Goal: Information Seeking & Learning: Learn about a topic

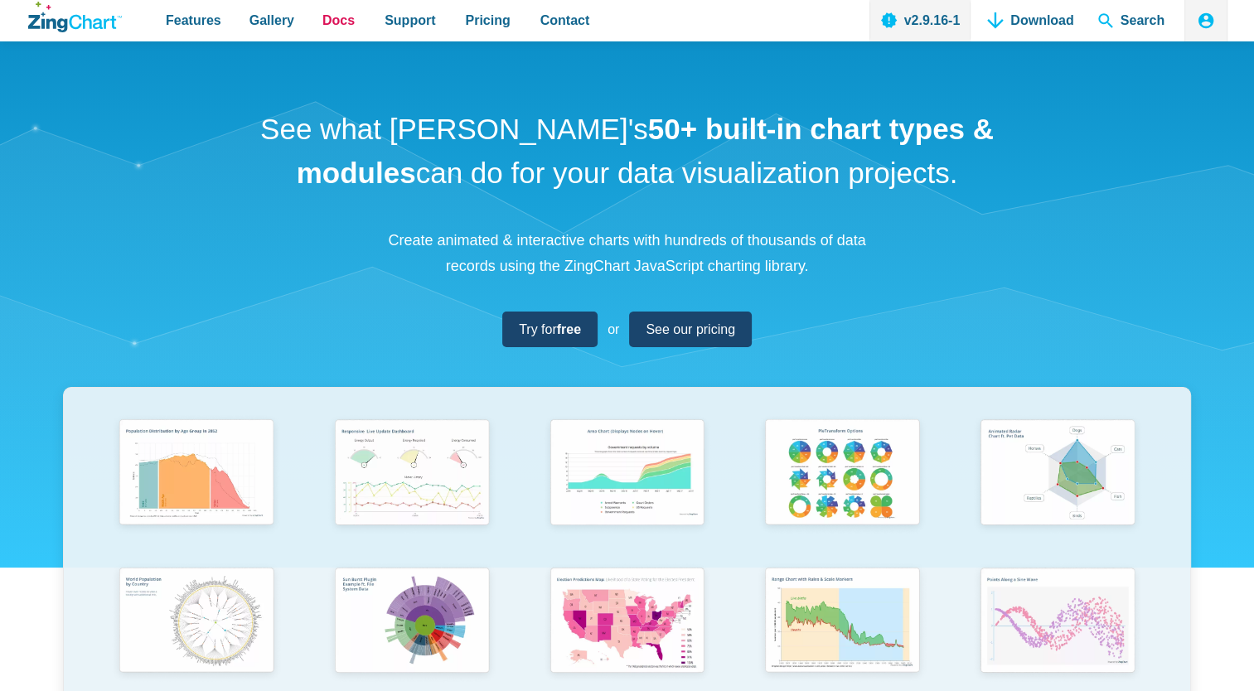
click at [322, 25] on span "Docs" at bounding box center [338, 20] width 32 height 22
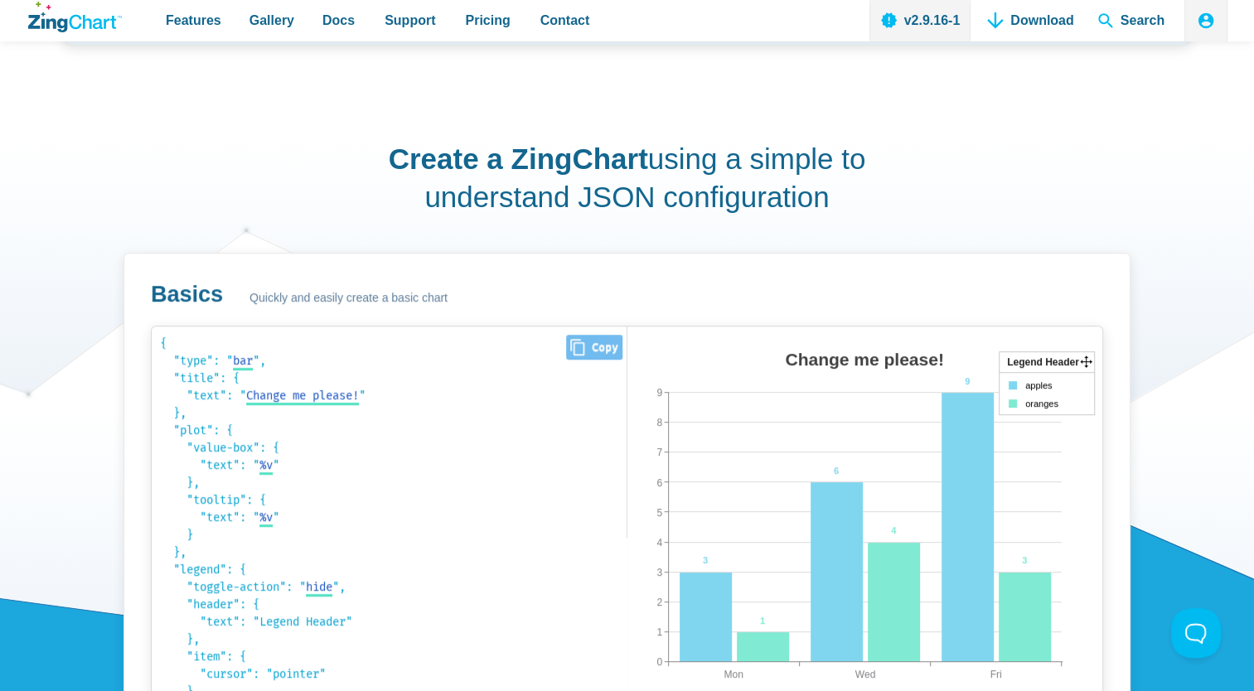
click at [432, 382] on code "{ "type": " bar bar area line radar scatter ", "title": { "text": " Change me p…" at bounding box center [389, 513] width 458 height 356
click at [400, 379] on code "{ "type": " bar bar area line radar scatter ", "title": { "text": " Change me p…" at bounding box center [389, 513] width 458 height 356
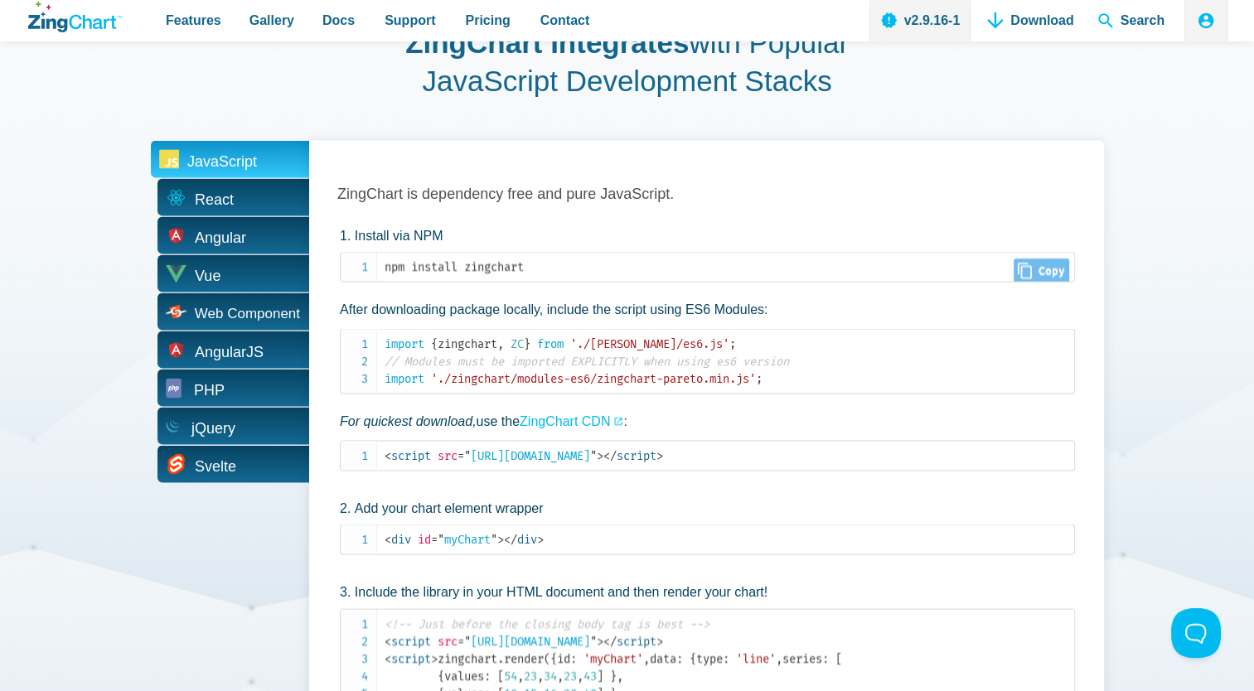
scroll to position [3148, 0]
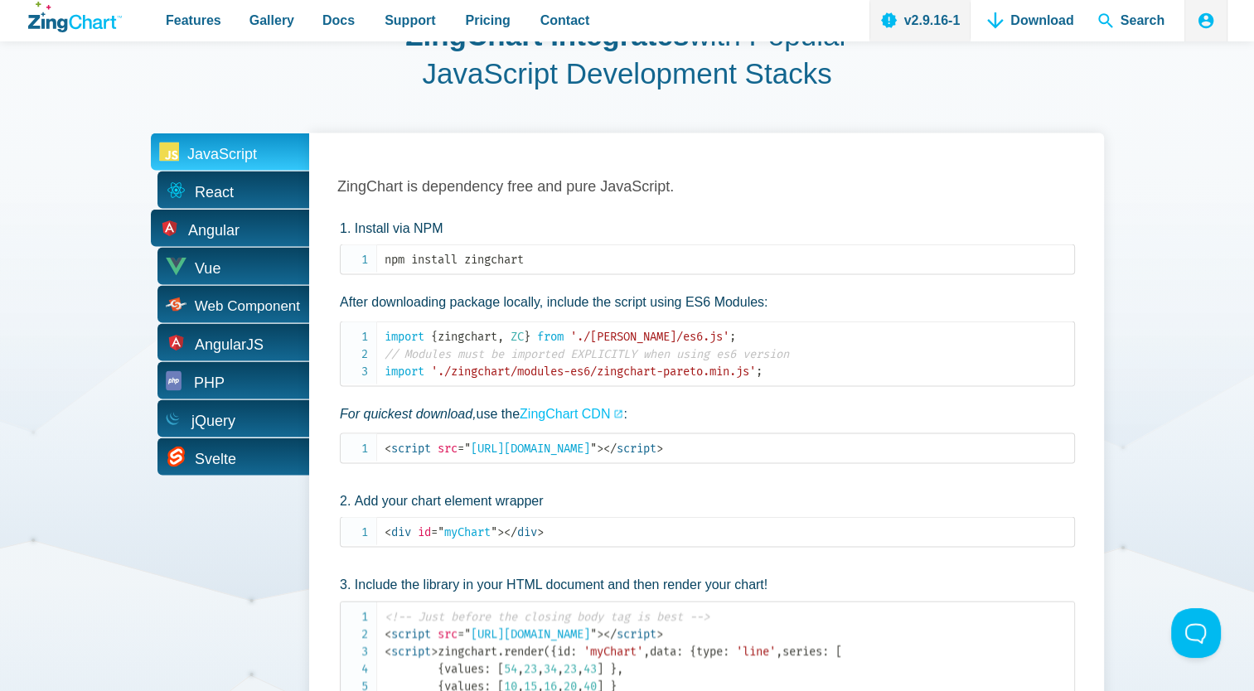
click at [276, 229] on span "Angular" at bounding box center [230, 228] width 158 height 37
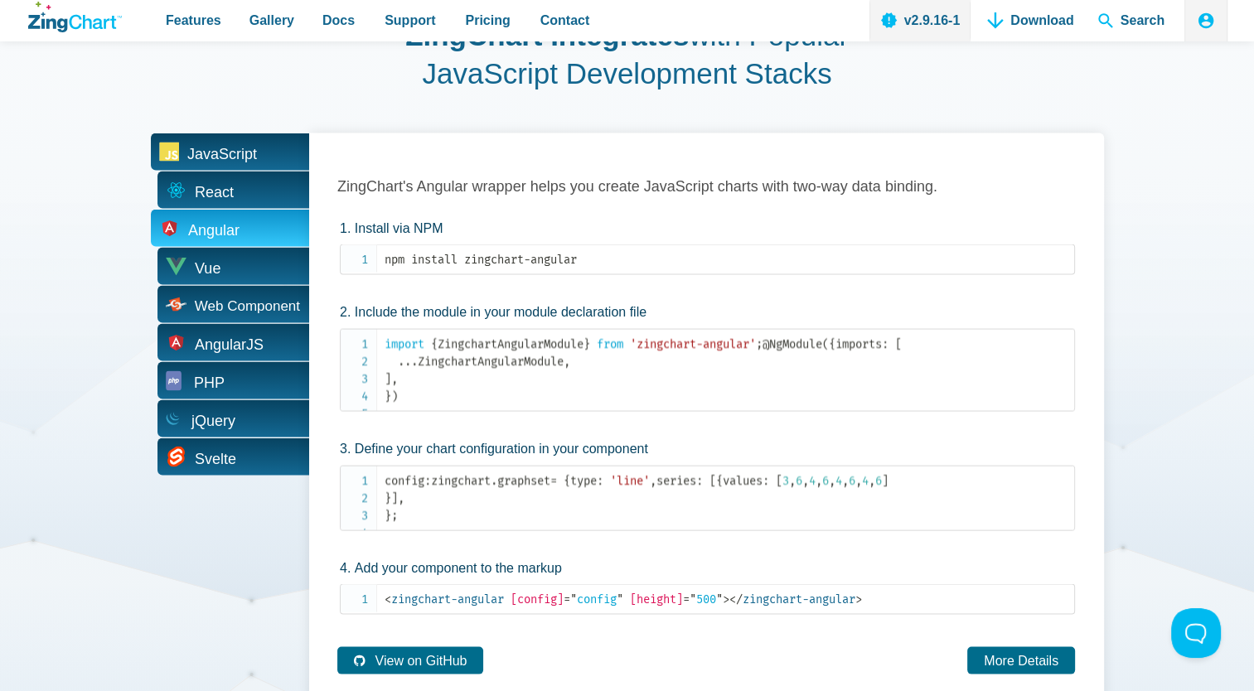
click at [271, 167] on span "JavaScript" at bounding box center [230, 151] width 158 height 37
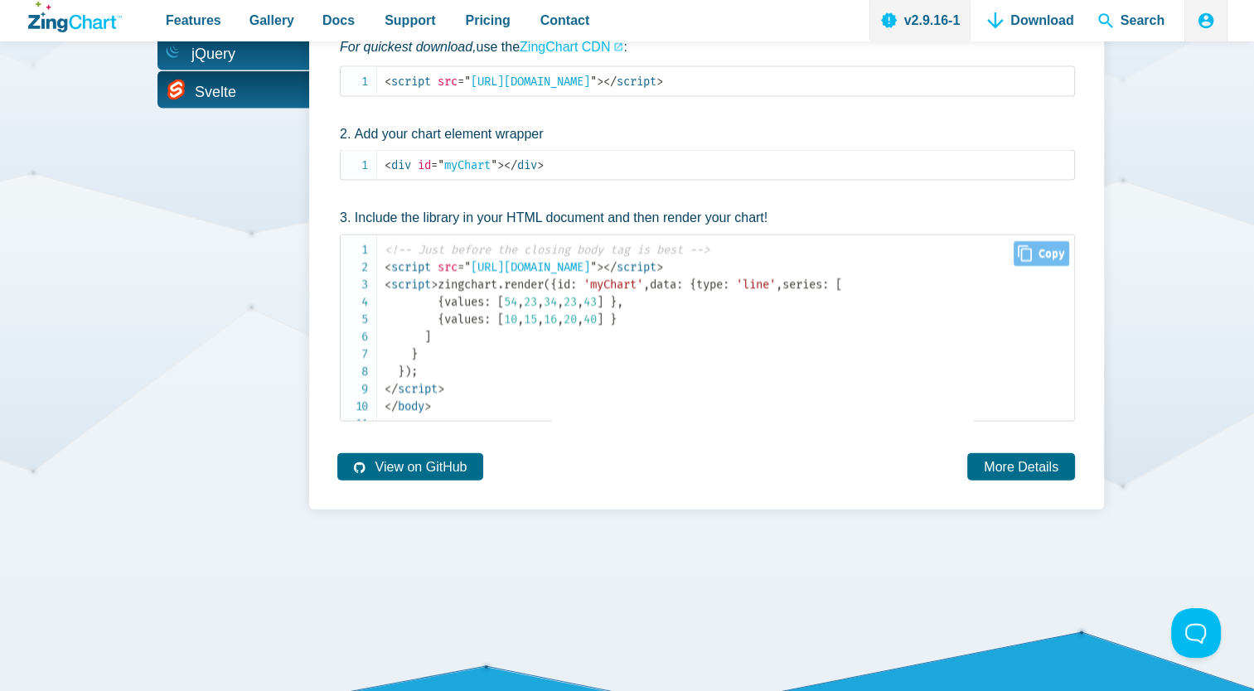
scroll to position [3562, 0]
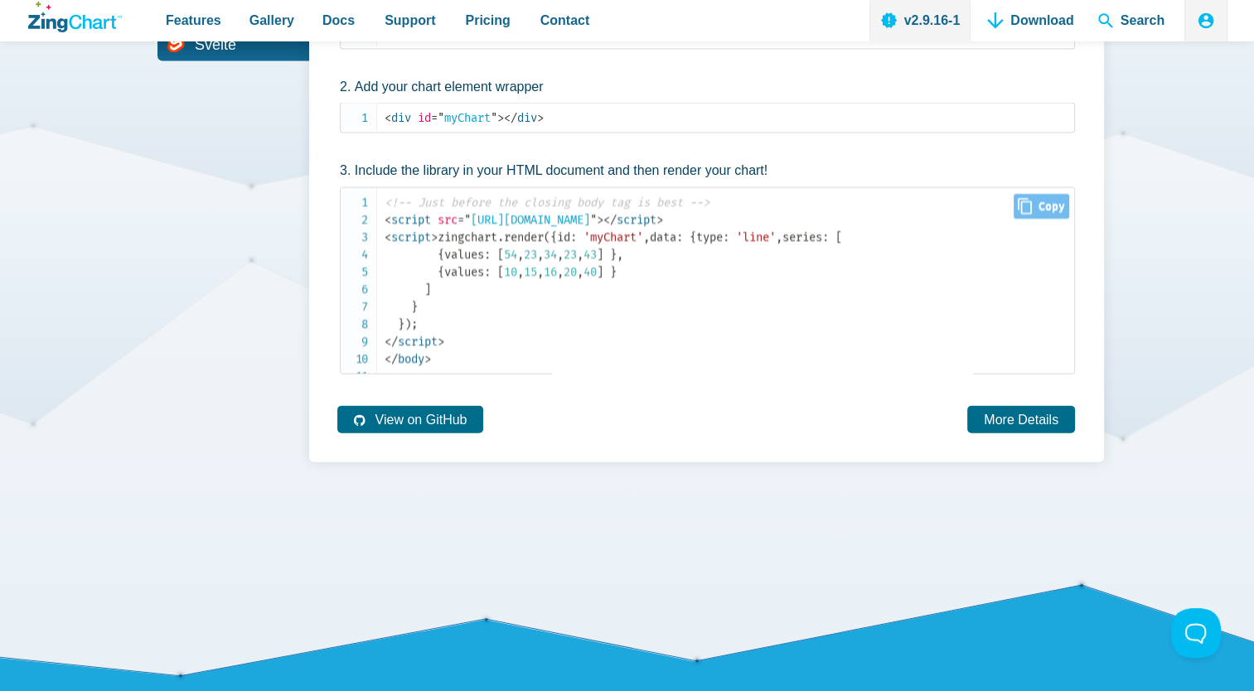
click at [671, 343] on code "<!-- Just before the closing body tag is best --> < script src = " https://cdn.…" at bounding box center [728, 281] width 689 height 174
click at [667, 320] on code "<!-- Just before the closing body tag is best --> < script src = " https://cdn.…" at bounding box center [728, 281] width 689 height 174
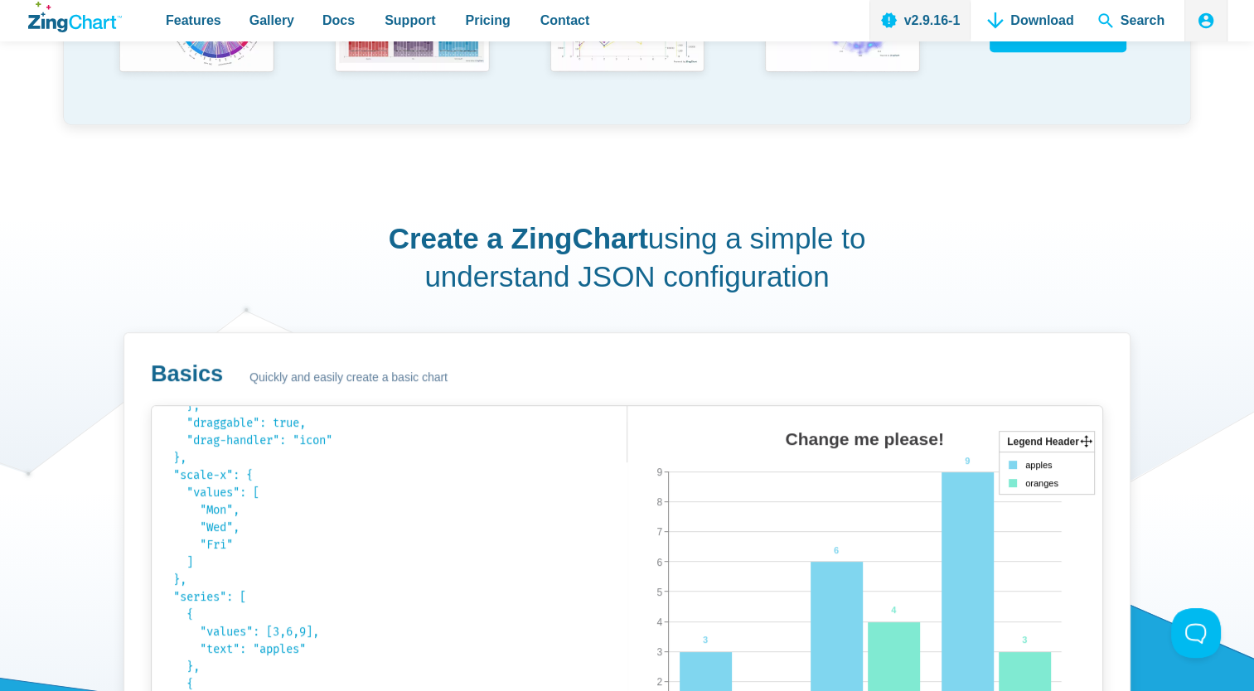
scroll to position [746, 0]
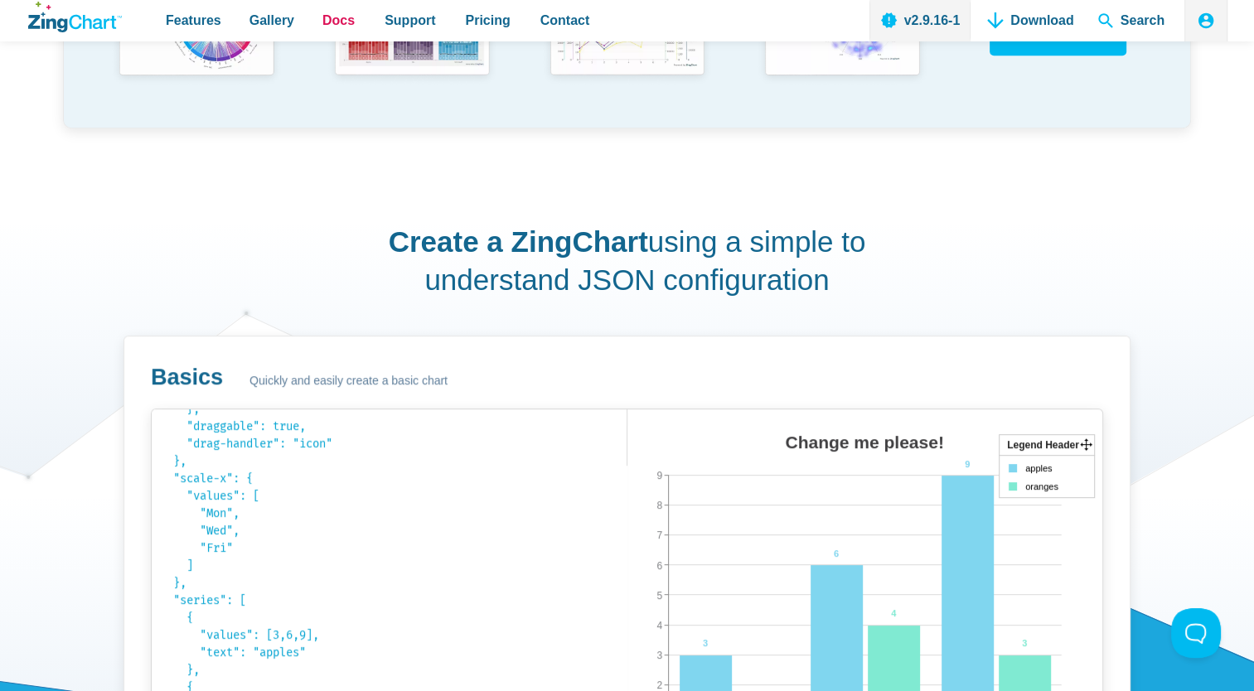
click at [322, 18] on span "Docs" at bounding box center [338, 20] width 32 height 22
click at [194, 23] on span "Features" at bounding box center [194, 20] width 56 height 22
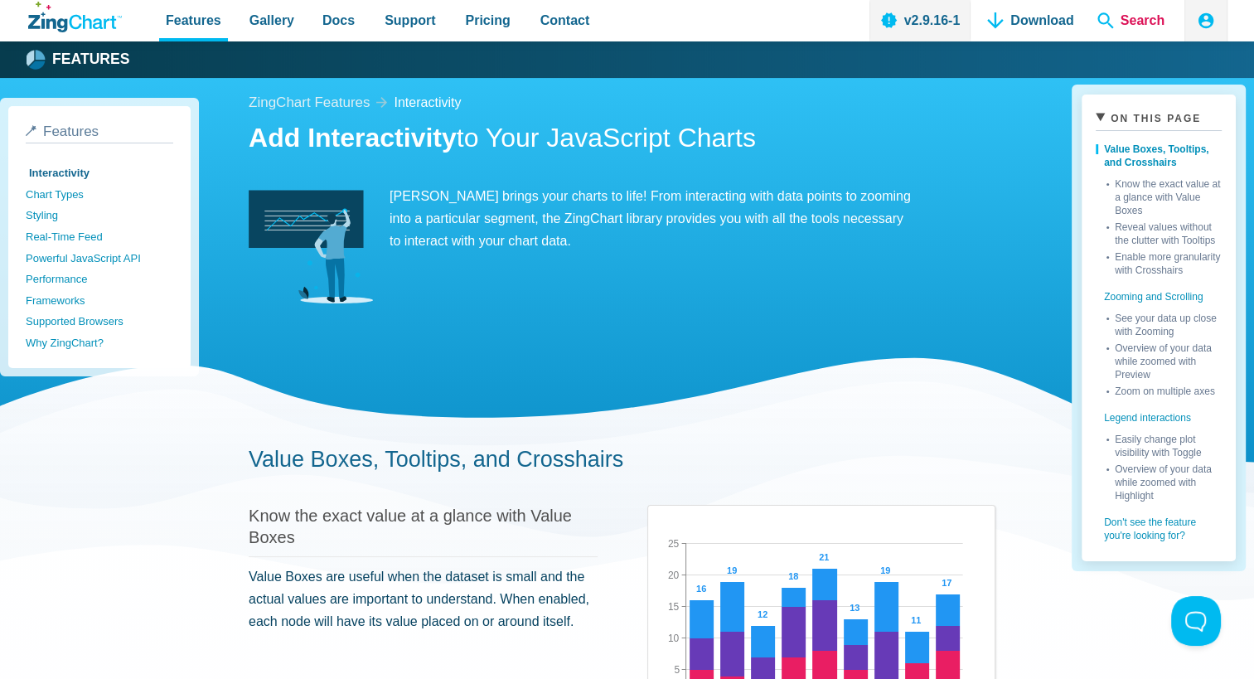
click at [1118, 22] on span "Search" at bounding box center [1130, 20] width 80 height 41
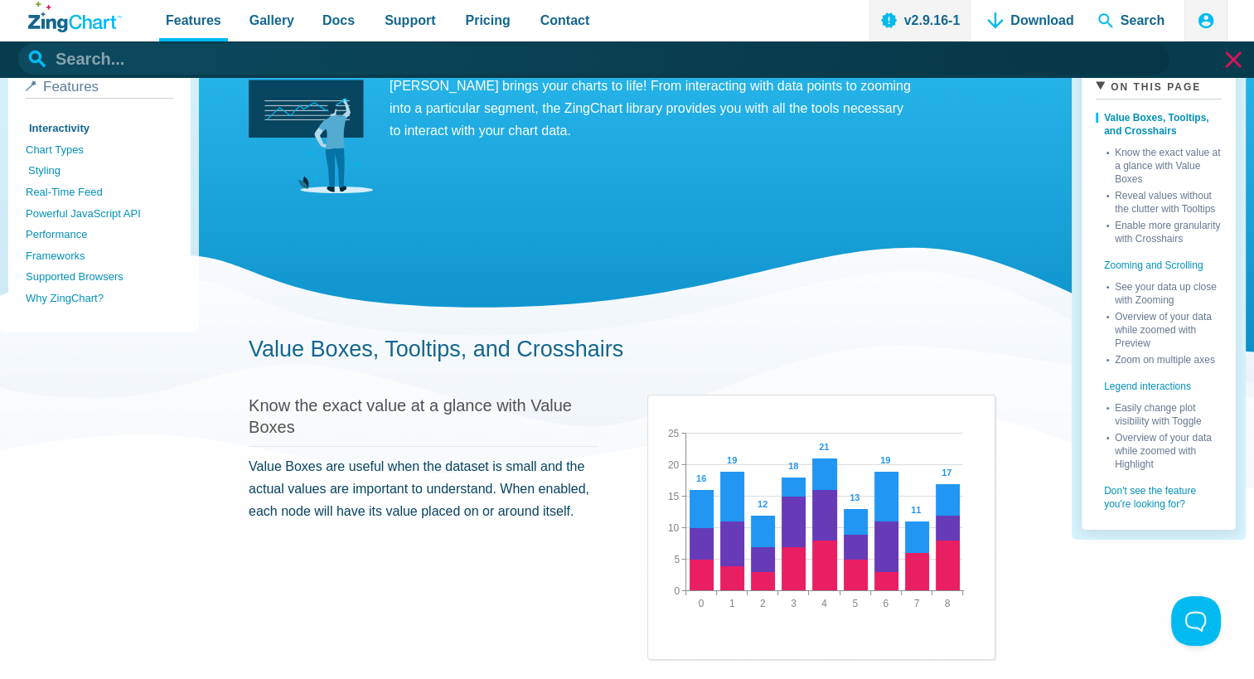
scroll to position [166, 0]
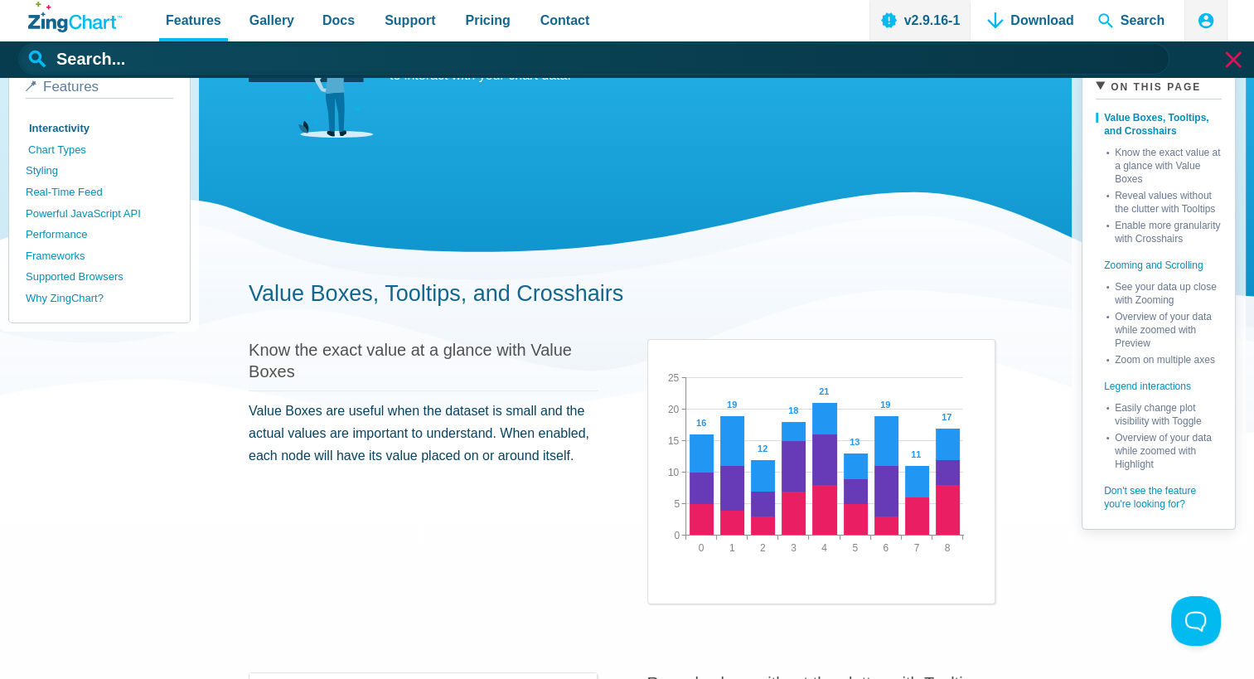
click at [60, 148] on link "Chart Types" at bounding box center [101, 150] width 147 height 22
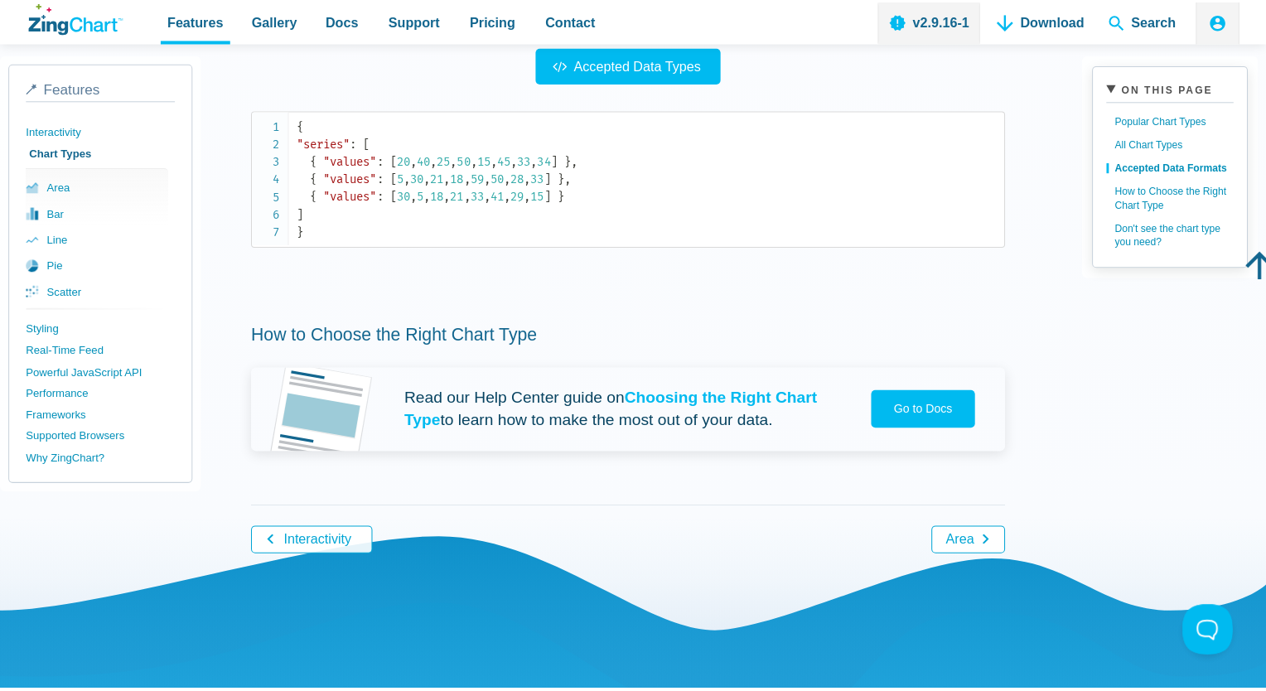
scroll to position [1491, 0]
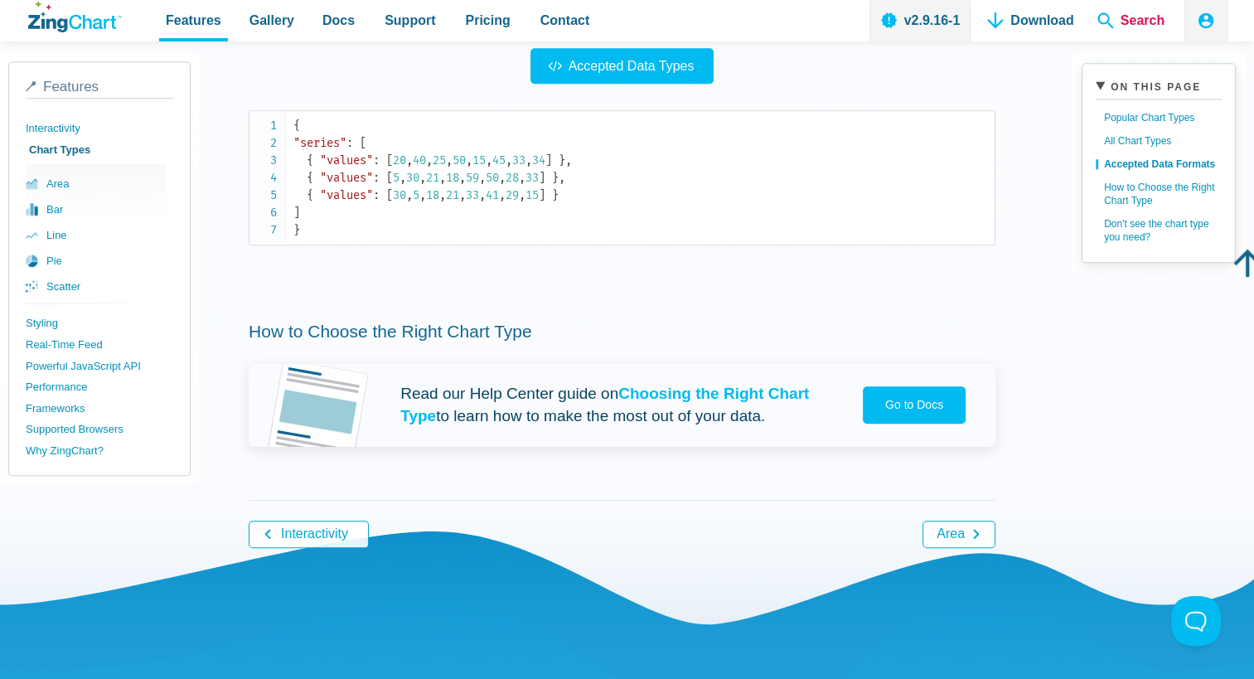
click at [1112, 23] on span "Search" at bounding box center [1130, 20] width 80 height 41
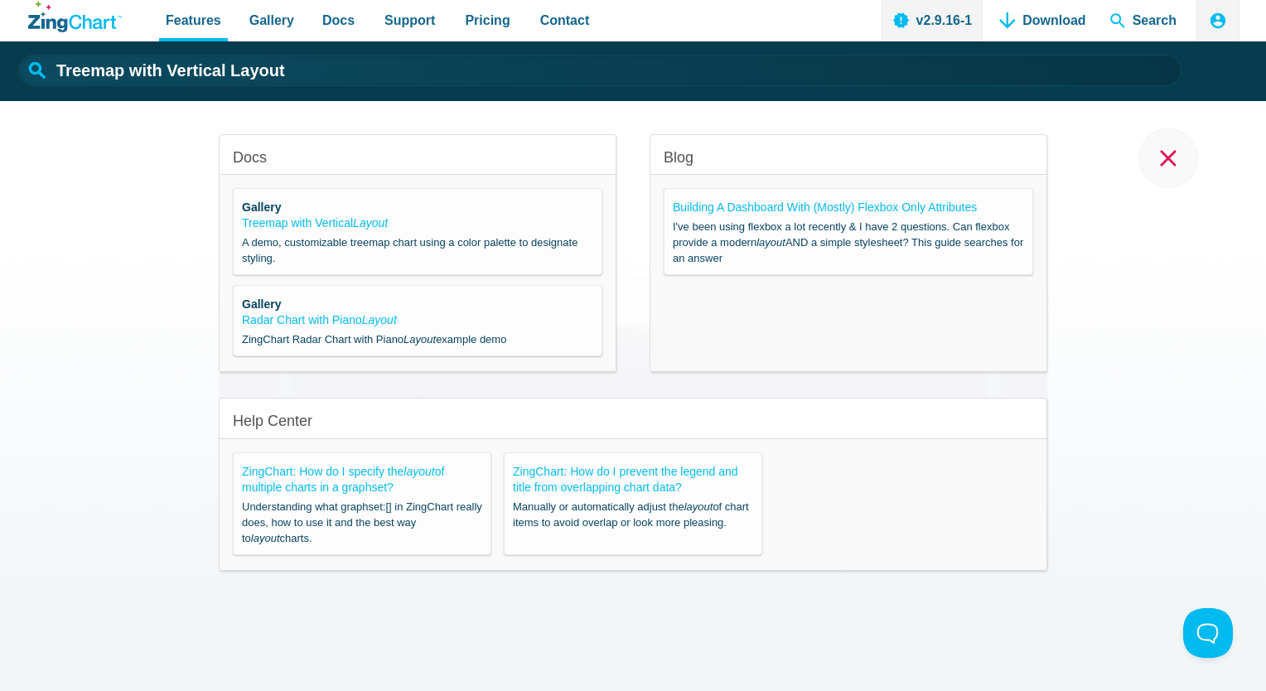
type input "layout"
